Goal: Answer question/provide support

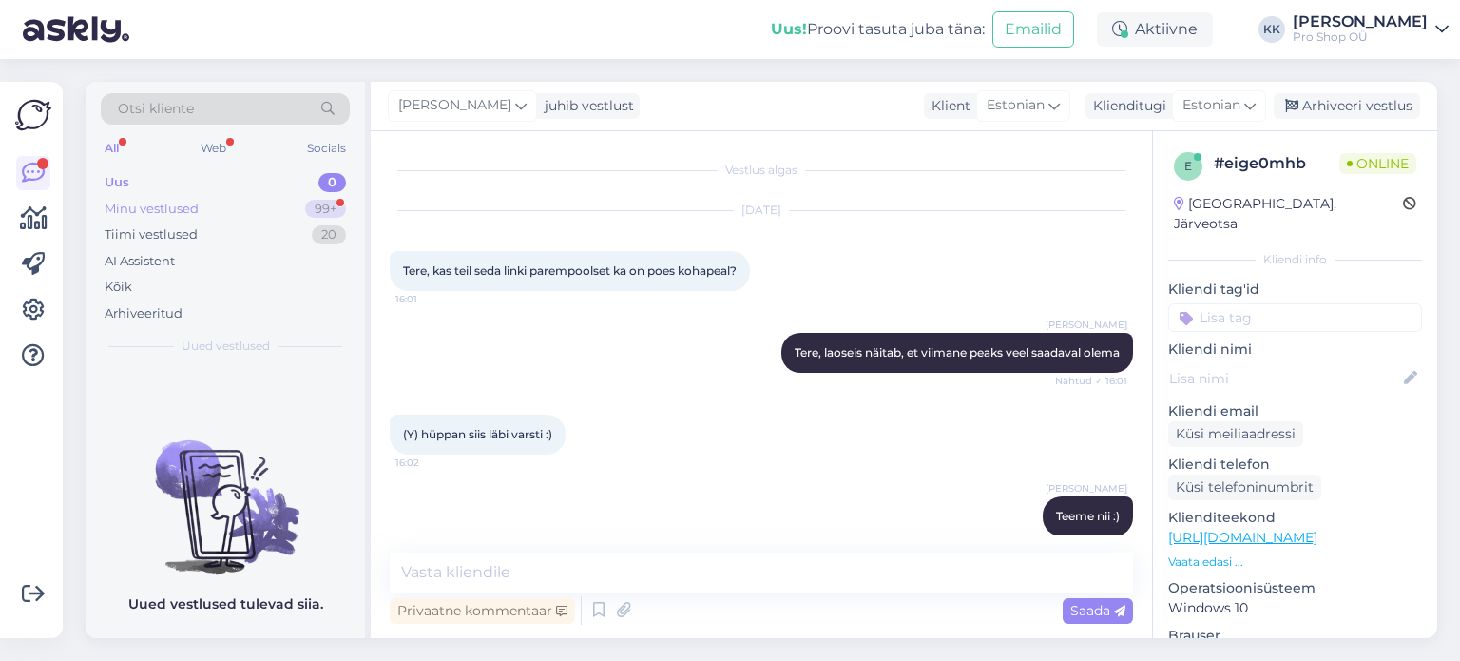
click at [129, 209] on div "Minu vestlused" at bounding box center [152, 209] width 94 height 19
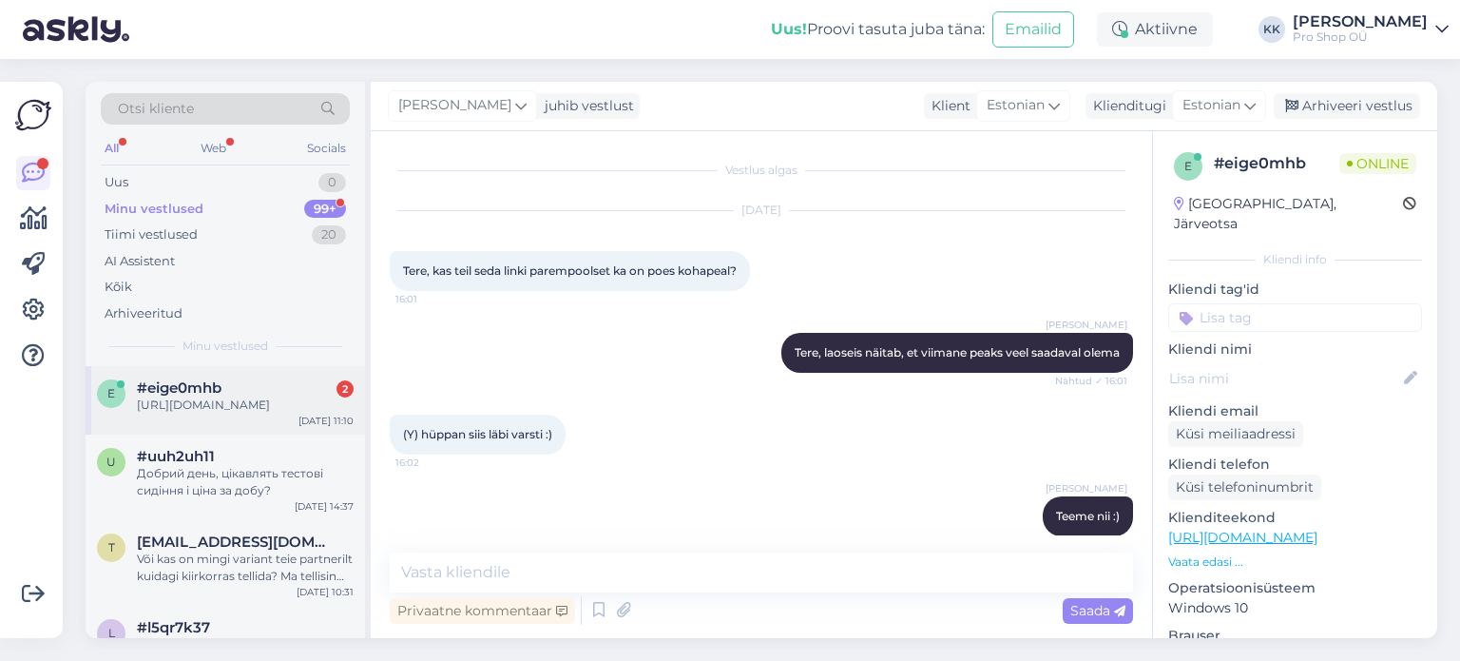
click at [222, 405] on div "[URL][DOMAIN_NAME]" at bounding box center [245, 404] width 217 height 17
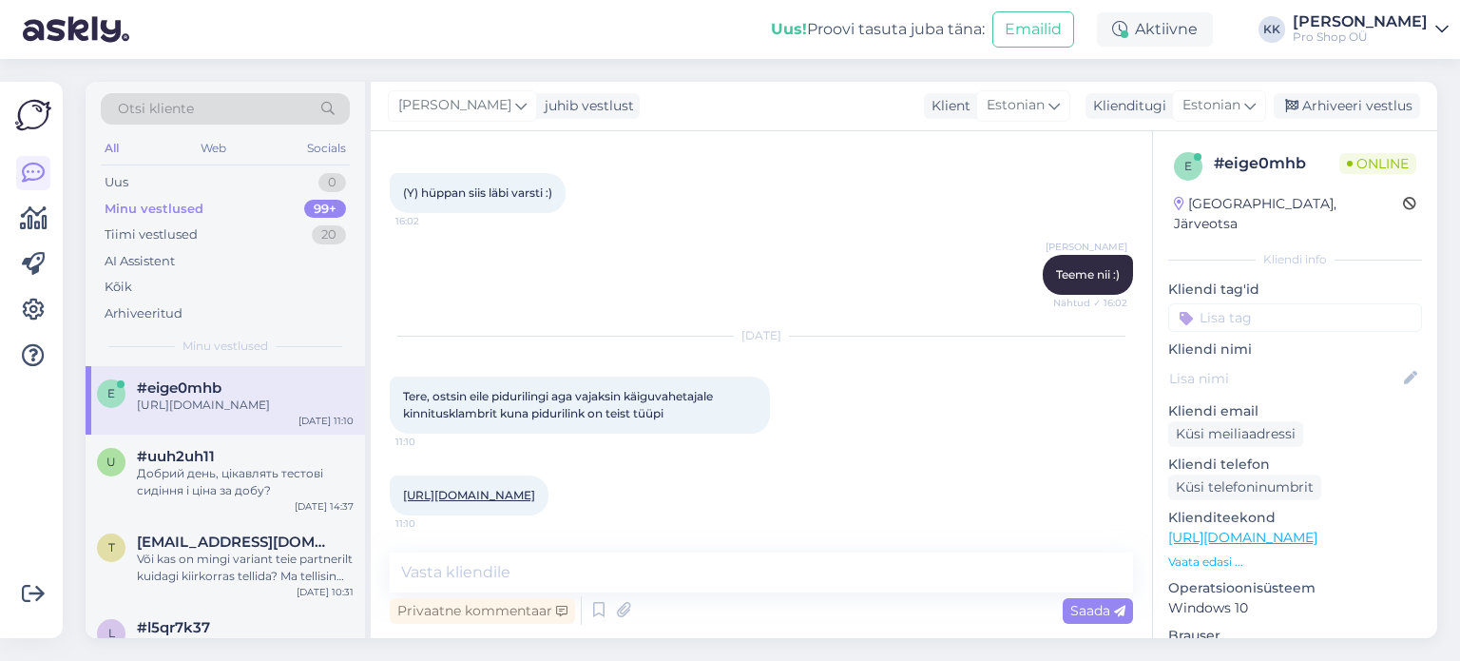
scroll to position [323, 0]
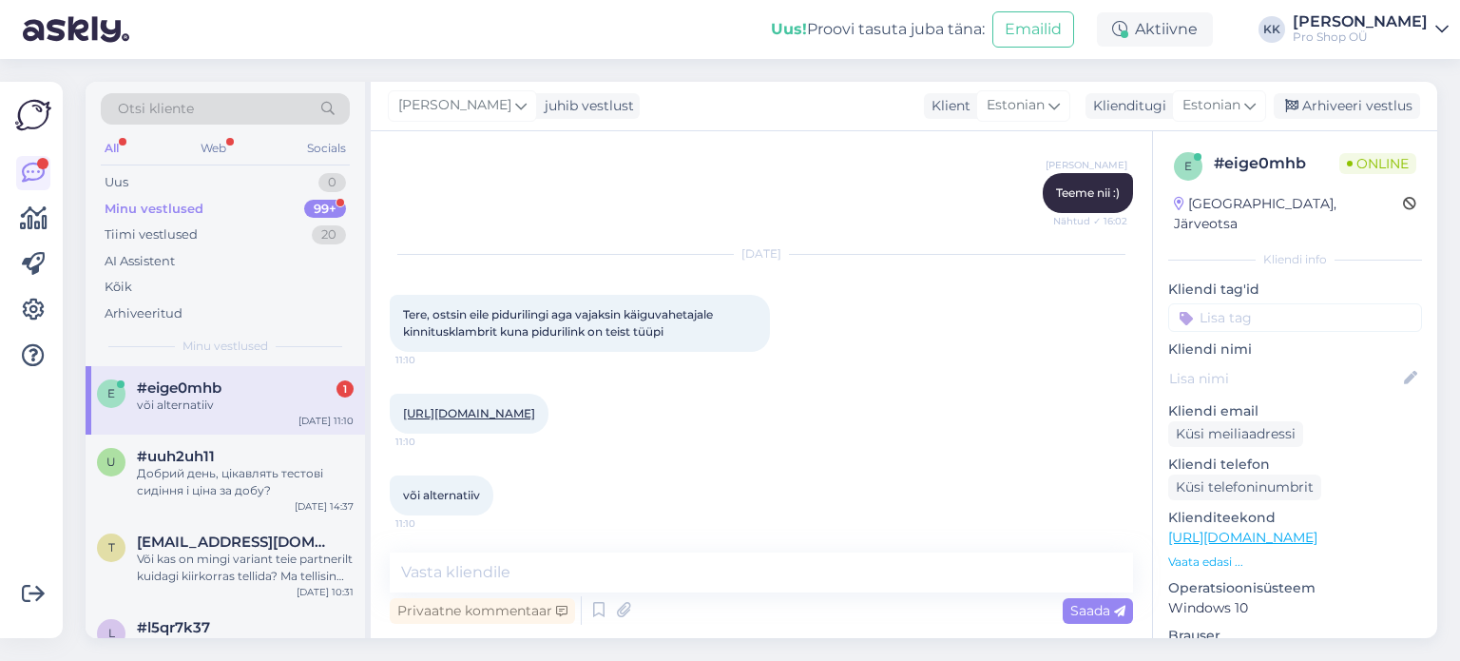
click at [535, 410] on link "[URL][DOMAIN_NAME]" at bounding box center [469, 413] width 132 height 14
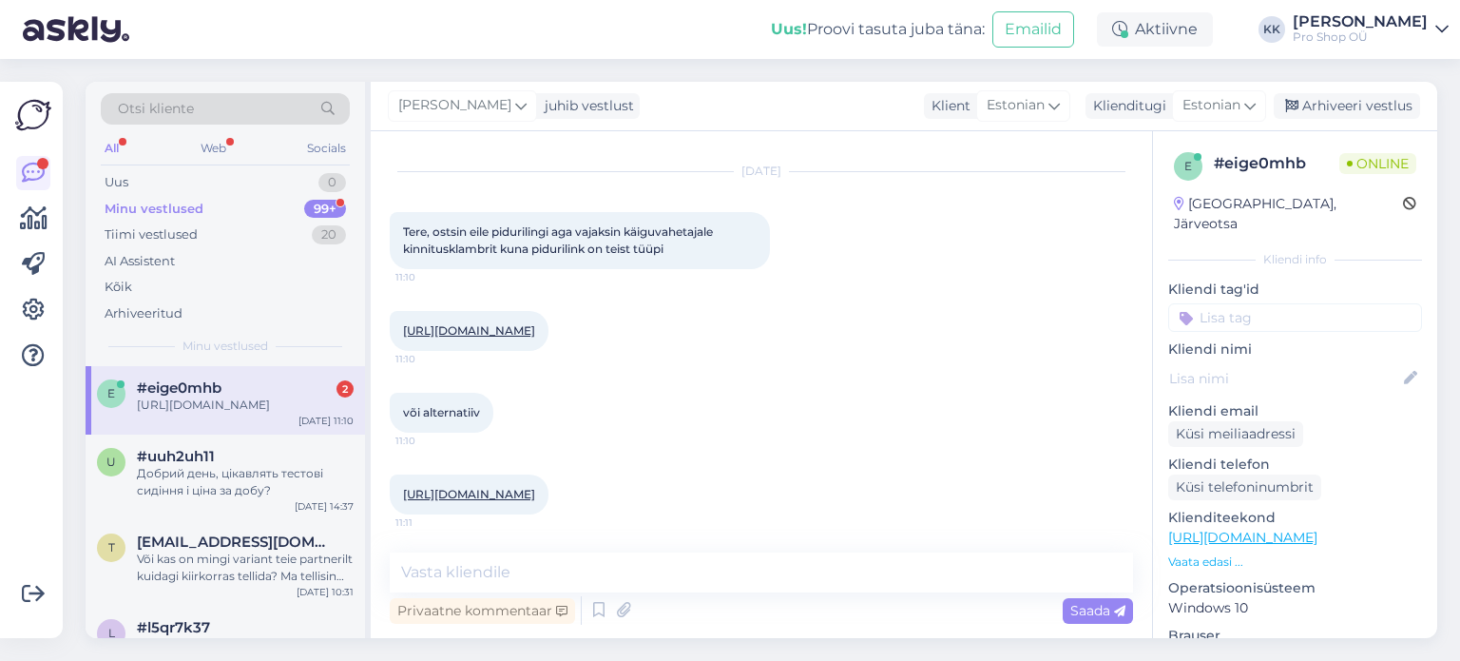
click at [505, 493] on link "[URL][DOMAIN_NAME]" at bounding box center [469, 494] width 132 height 14
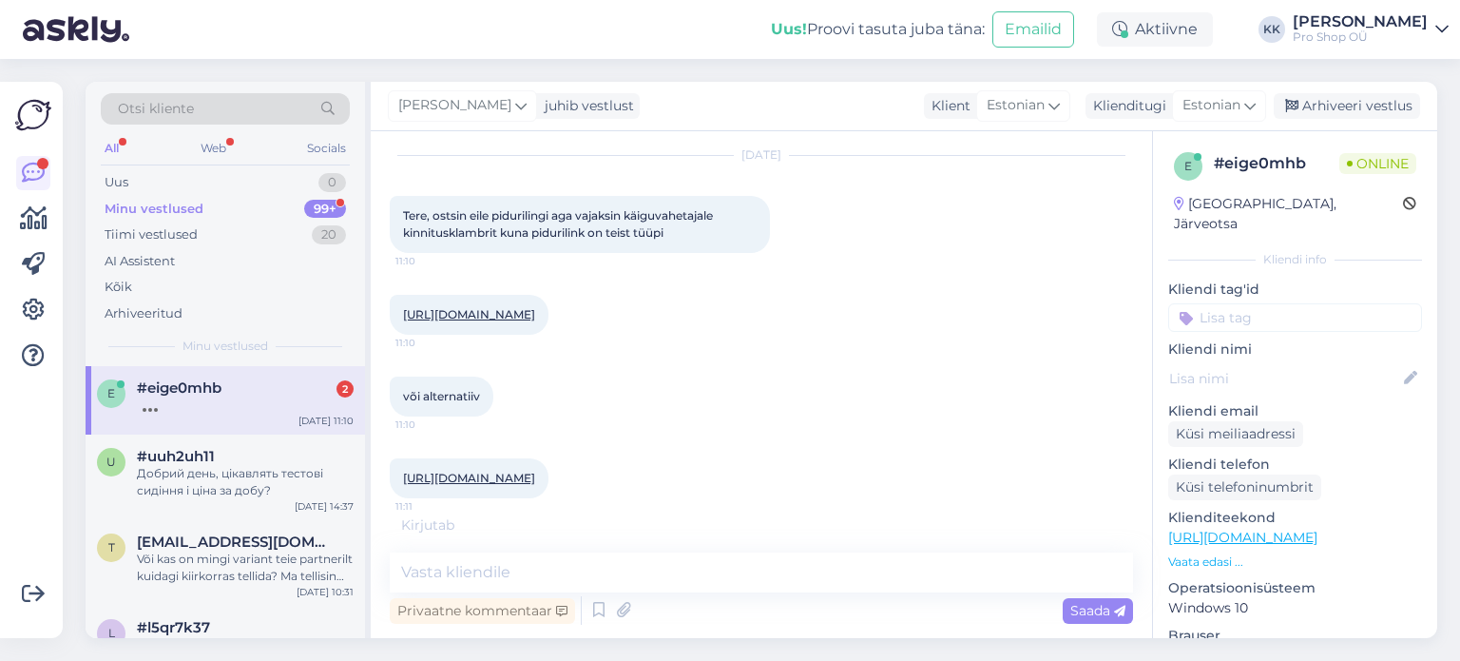
click at [1318, 529] on link "[URL][DOMAIN_NAME]" at bounding box center [1243, 537] width 149 height 17
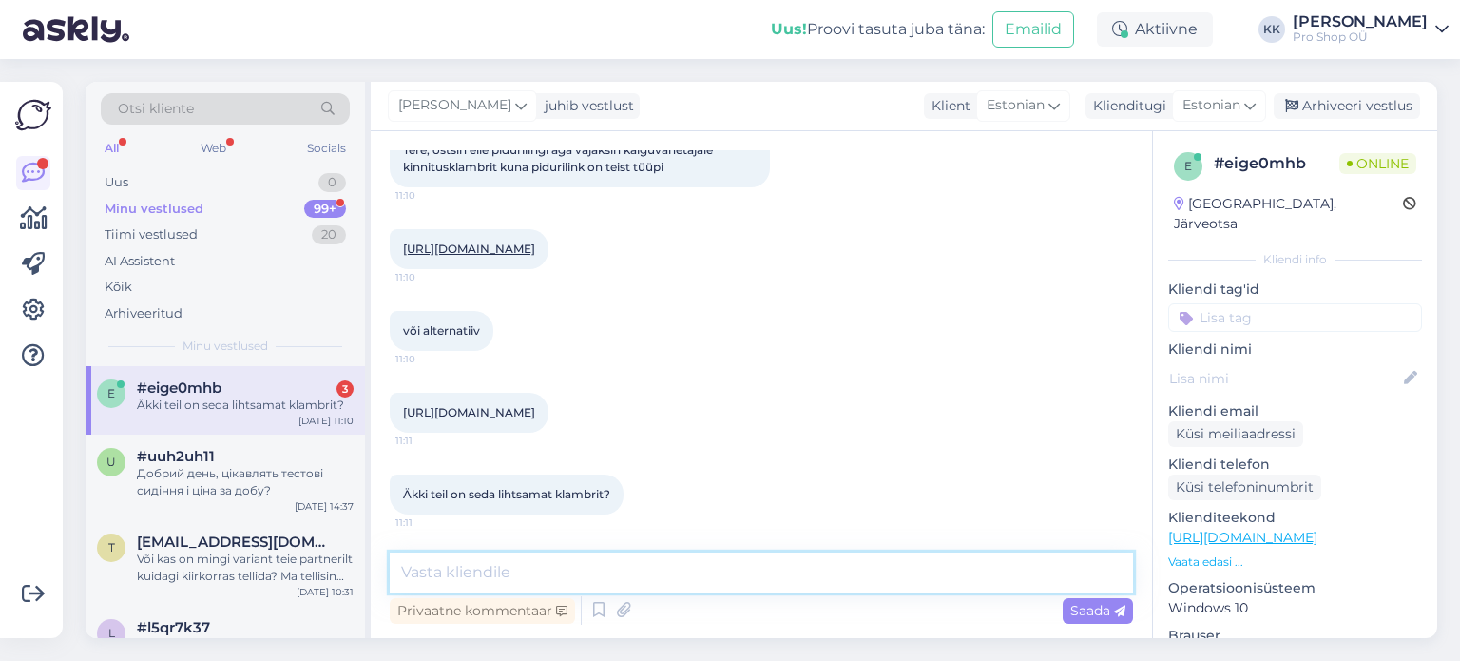
click at [688, 570] on textarea at bounding box center [762, 572] width 744 height 40
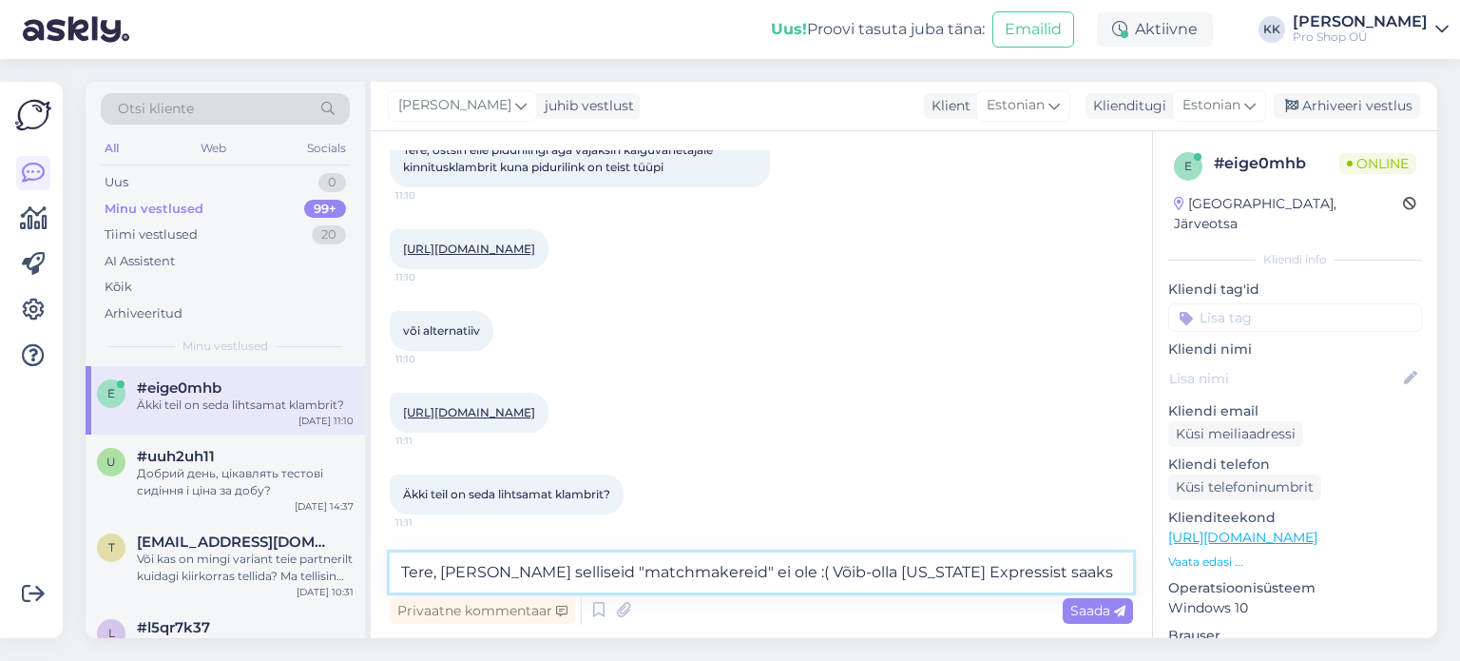
scroll to position [525, 0]
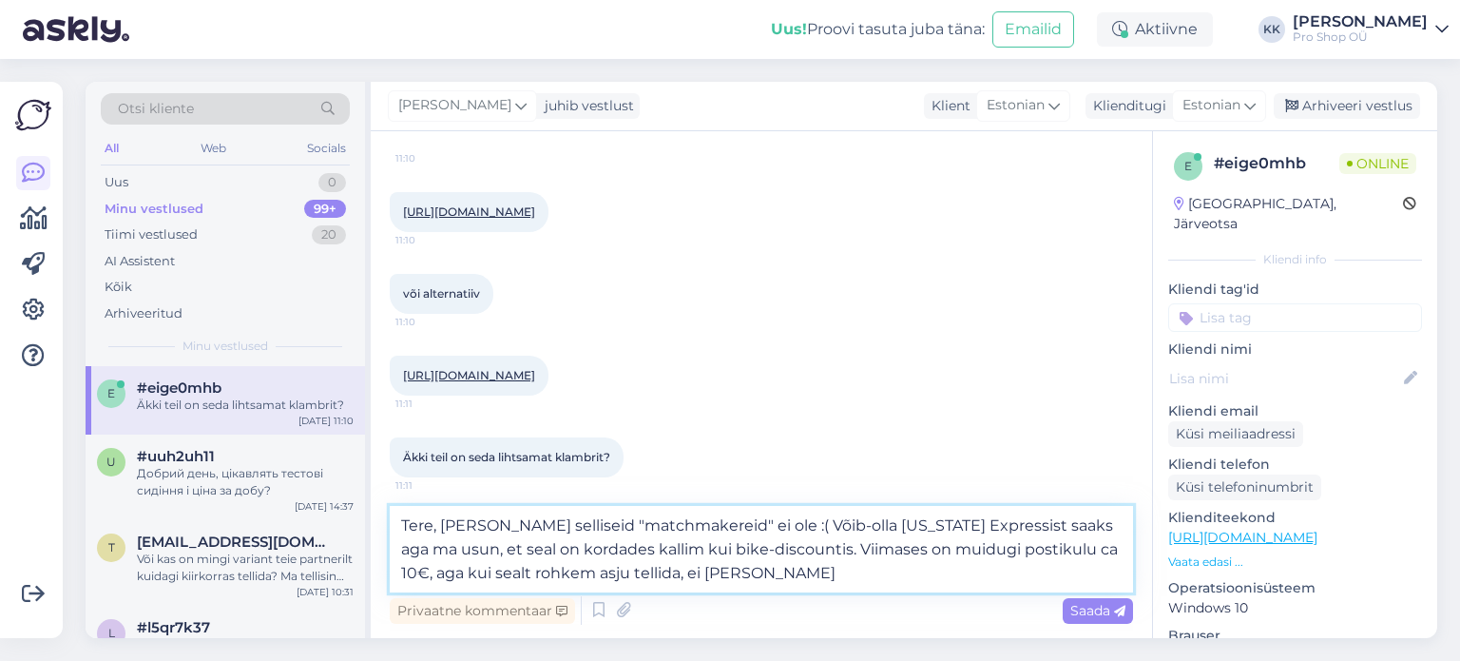
type textarea "Tere, [PERSON_NAME] selliseid "matchmakereid" ei ole :( Võib-olla [US_STATE] Ex…"
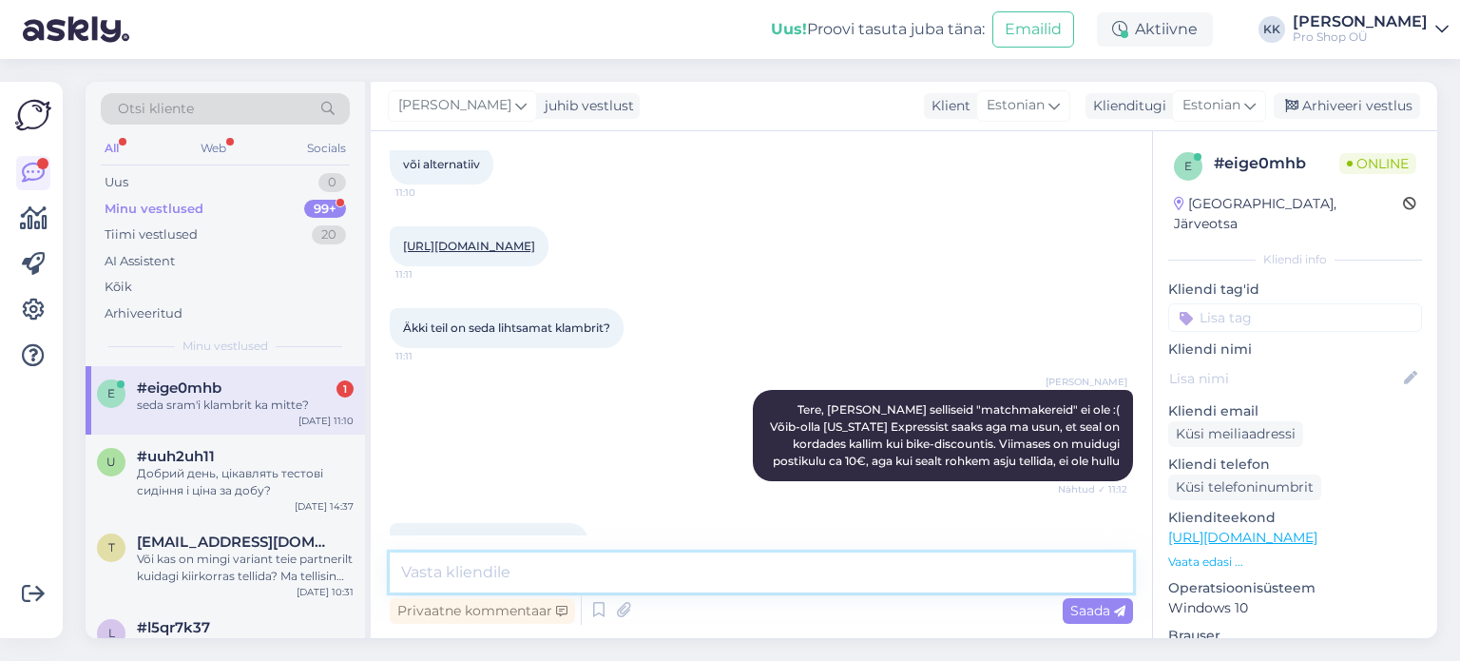
scroll to position [736, 0]
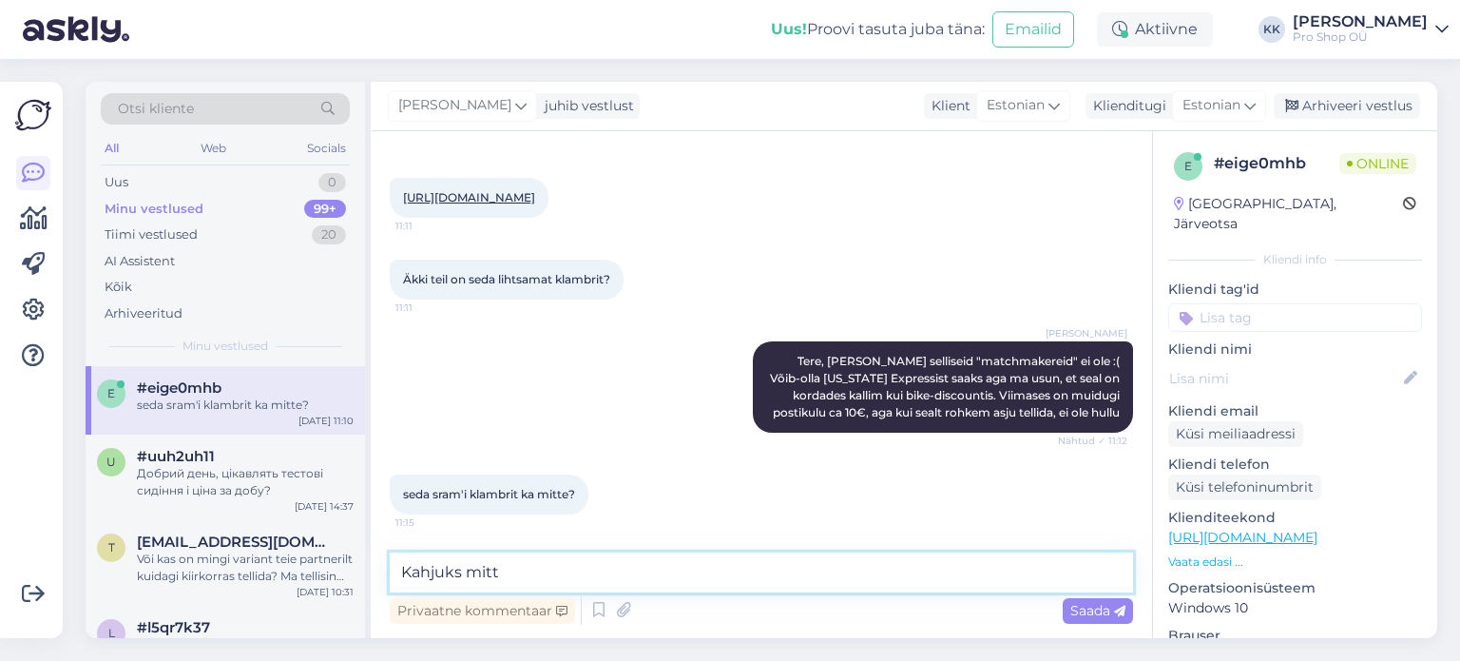
type textarea "Kahjuks mitte"
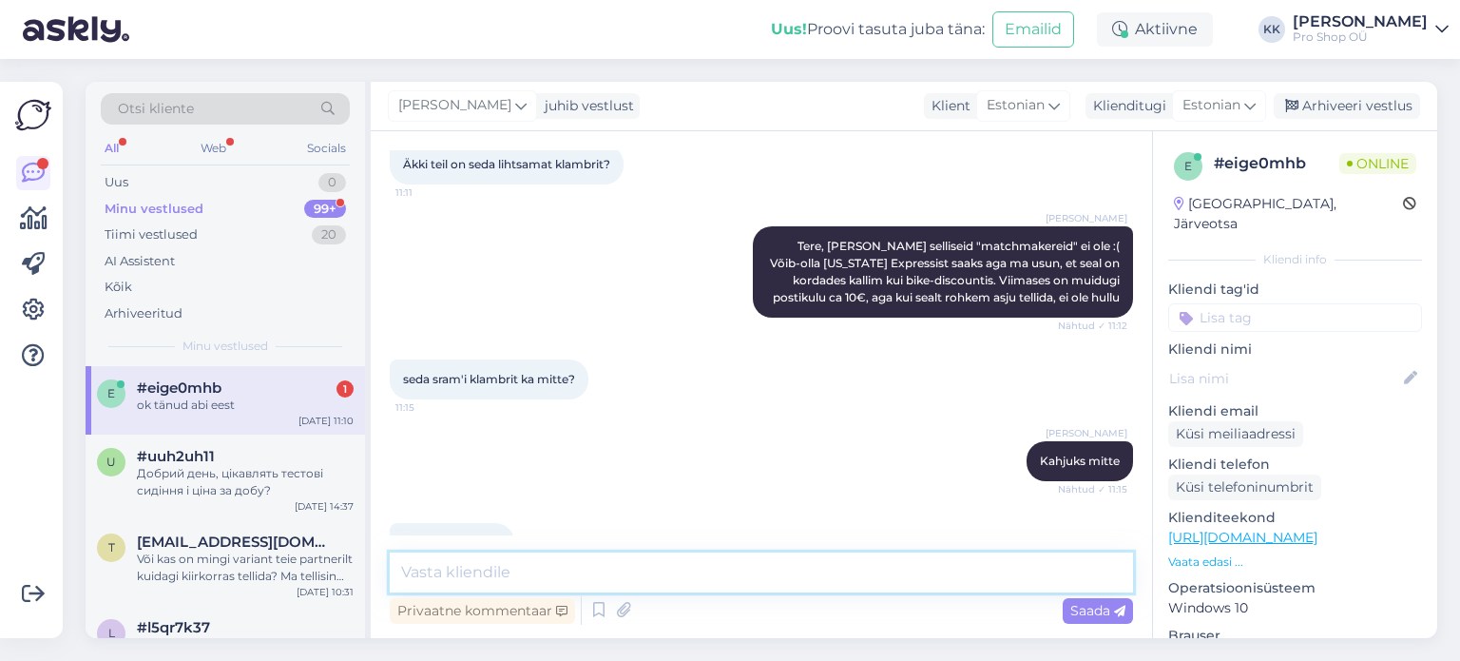
scroll to position [899, 0]
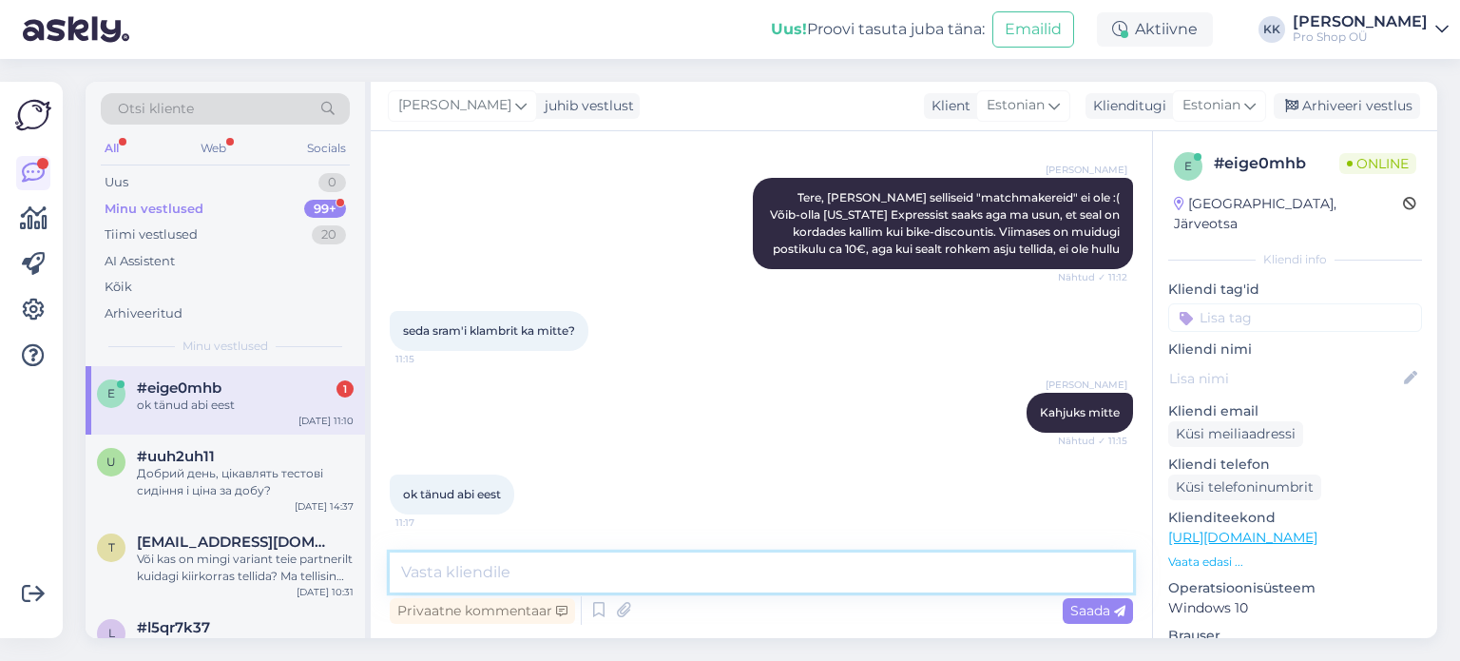
click at [699, 572] on textarea at bounding box center [762, 572] width 744 height 40
